Goal: Check status

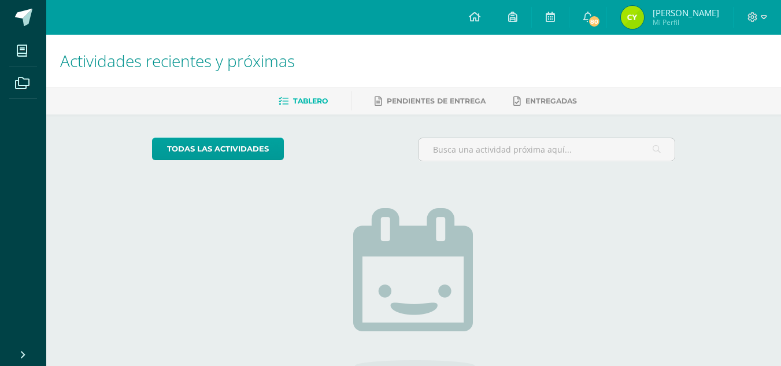
click at [662, 14] on span "[PERSON_NAME]" at bounding box center [685, 13] width 66 height 12
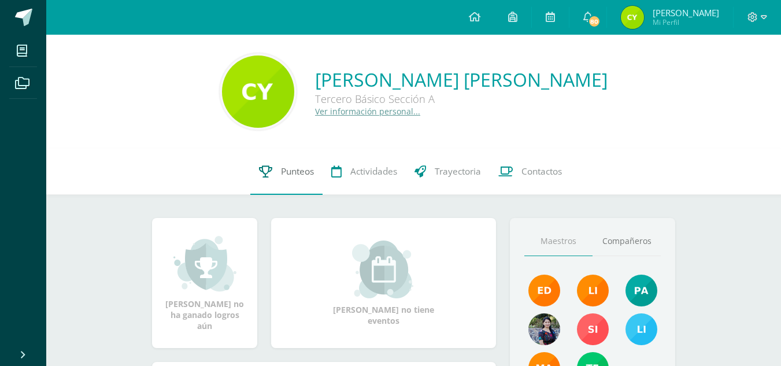
click at [293, 182] on link "Punteos" at bounding box center [286, 172] width 72 height 46
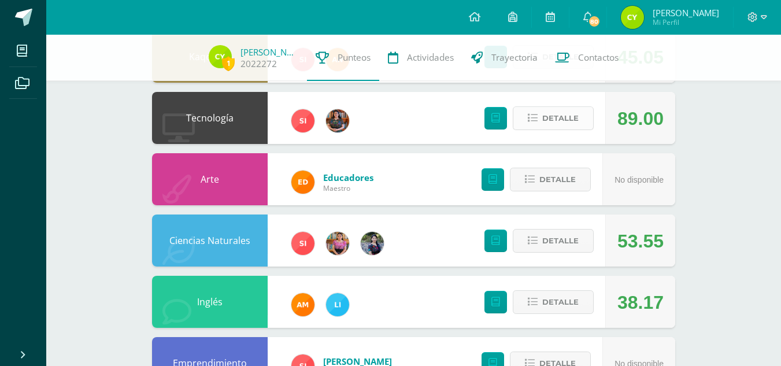
scroll to position [212, 0]
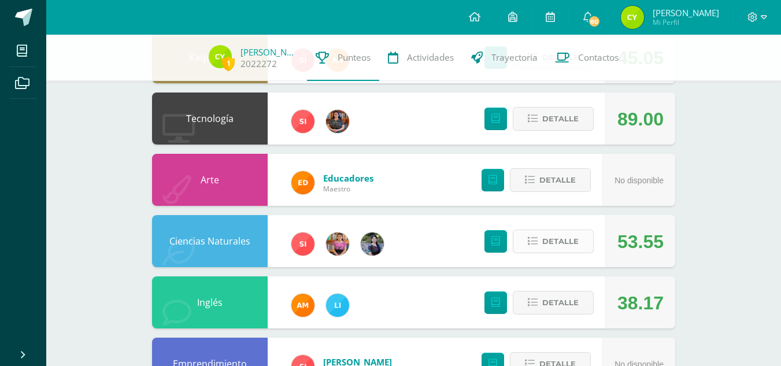
click at [559, 248] on span "Detalle" at bounding box center [560, 241] width 36 height 21
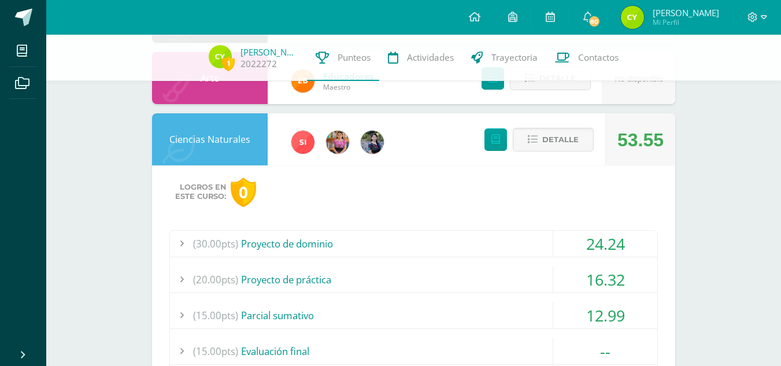
scroll to position [313, 0]
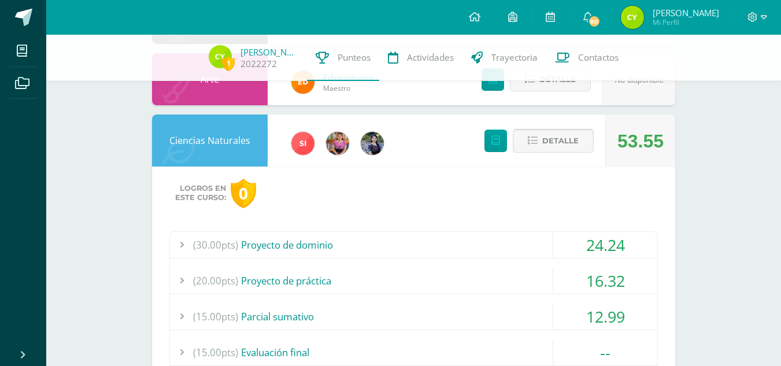
click at [559, 138] on span "Detalle" at bounding box center [560, 140] width 36 height 21
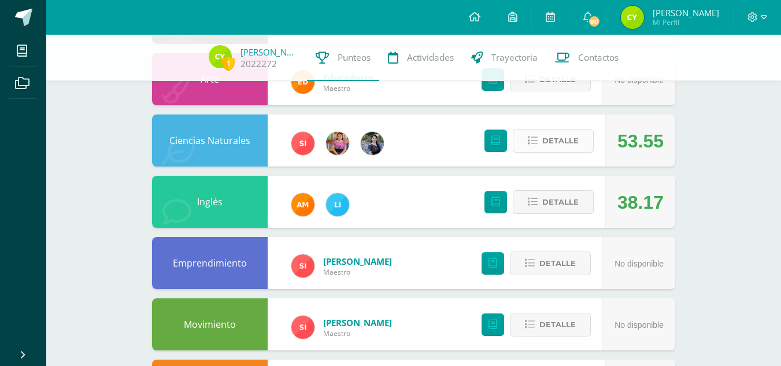
scroll to position [0, 0]
